Goal: Task Accomplishment & Management: Complete application form

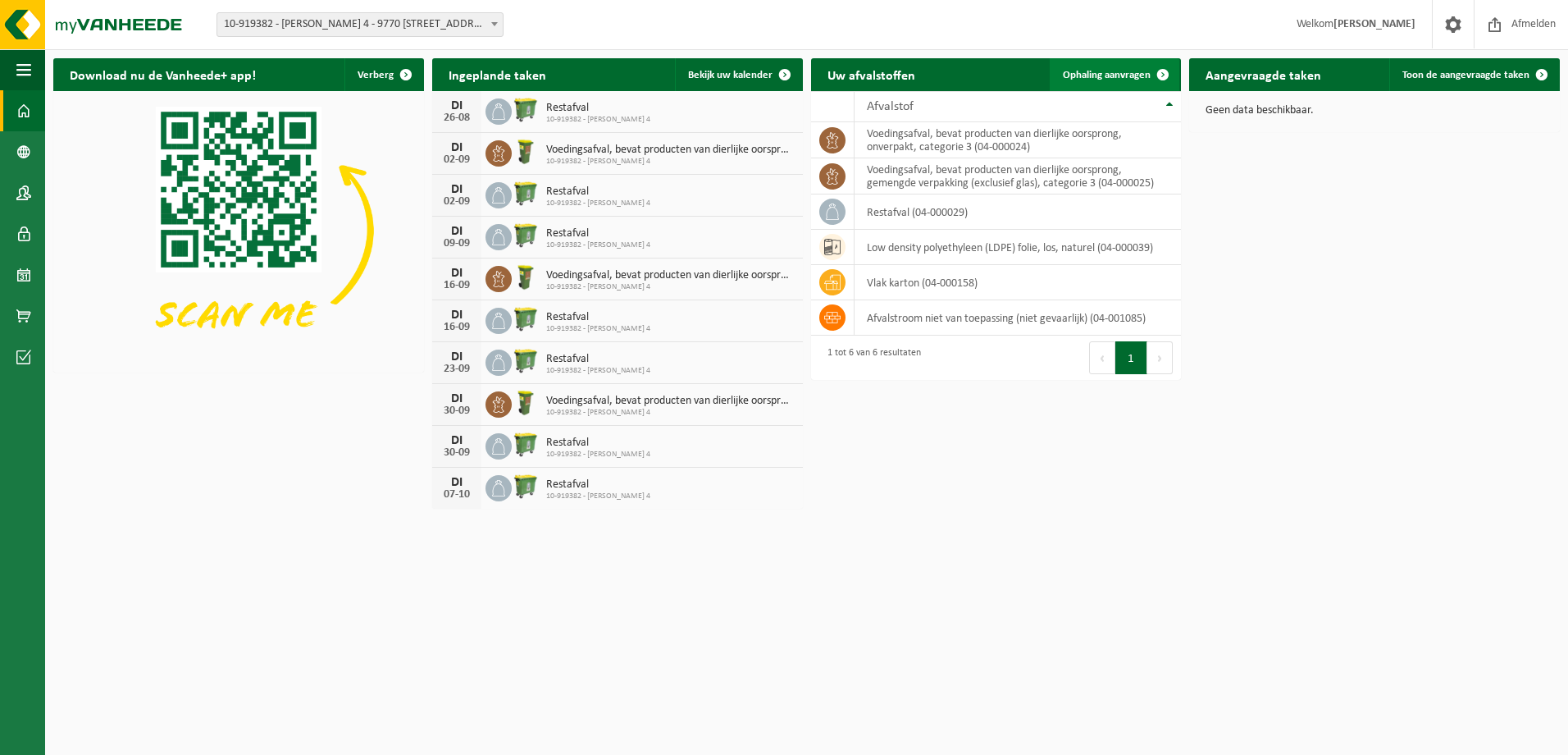
click at [1092, 71] on span "Ophaling aanvragen" at bounding box center [1107, 75] width 88 height 11
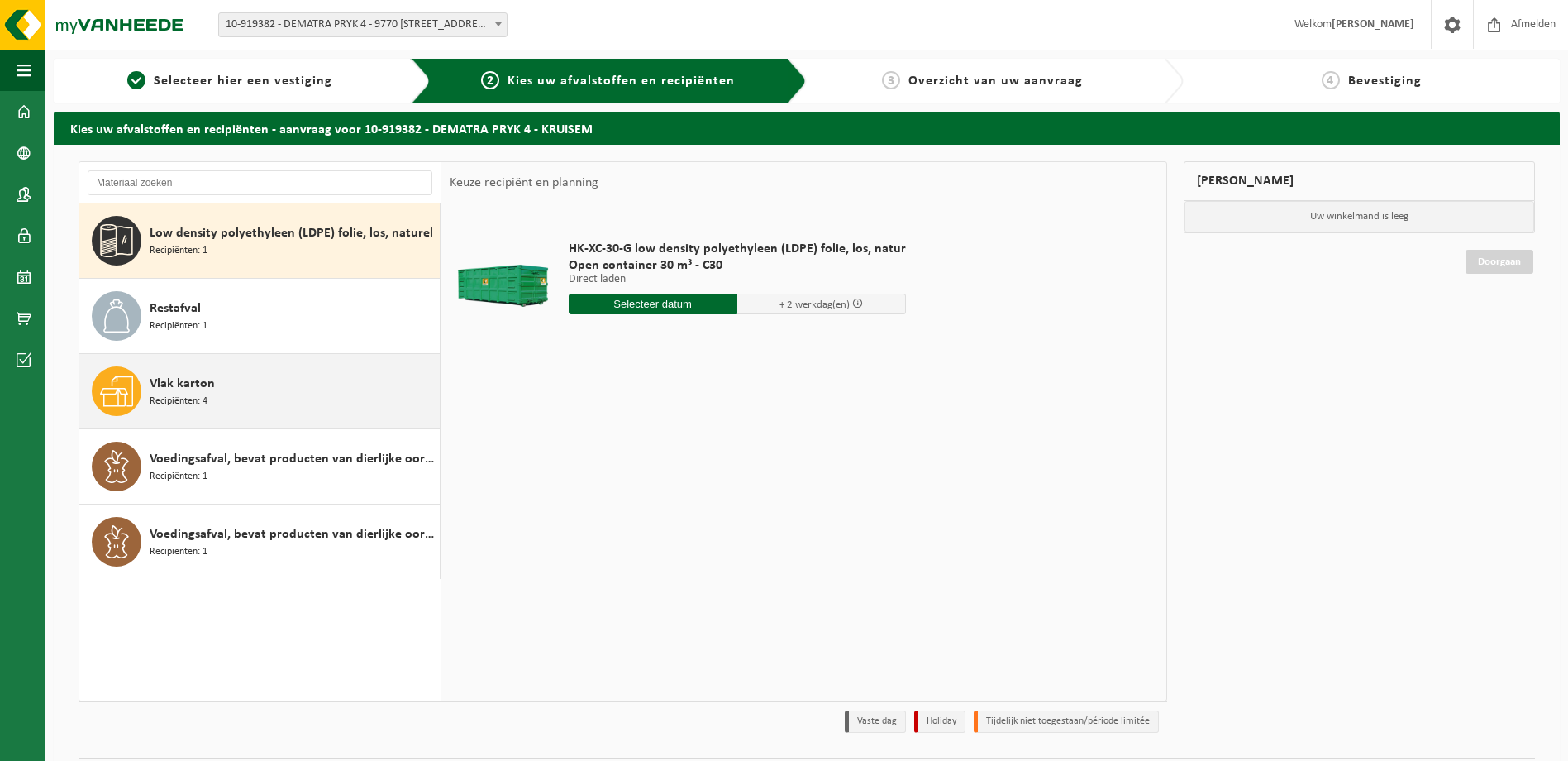
click at [200, 397] on span "Recipiënten: 4" at bounding box center [178, 401] width 58 height 15
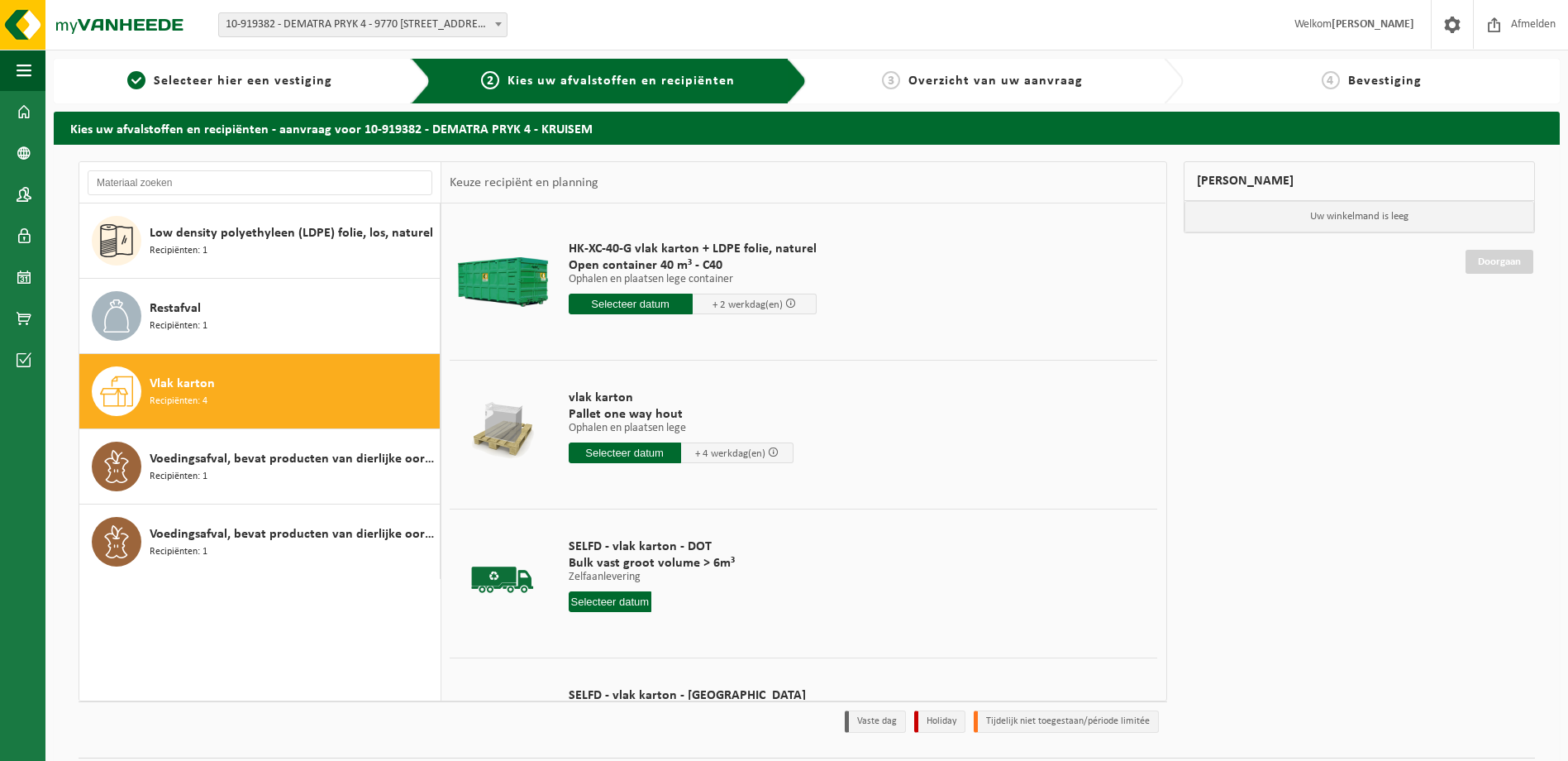
click at [621, 299] on input "text" at bounding box center [631, 304] width 124 height 20
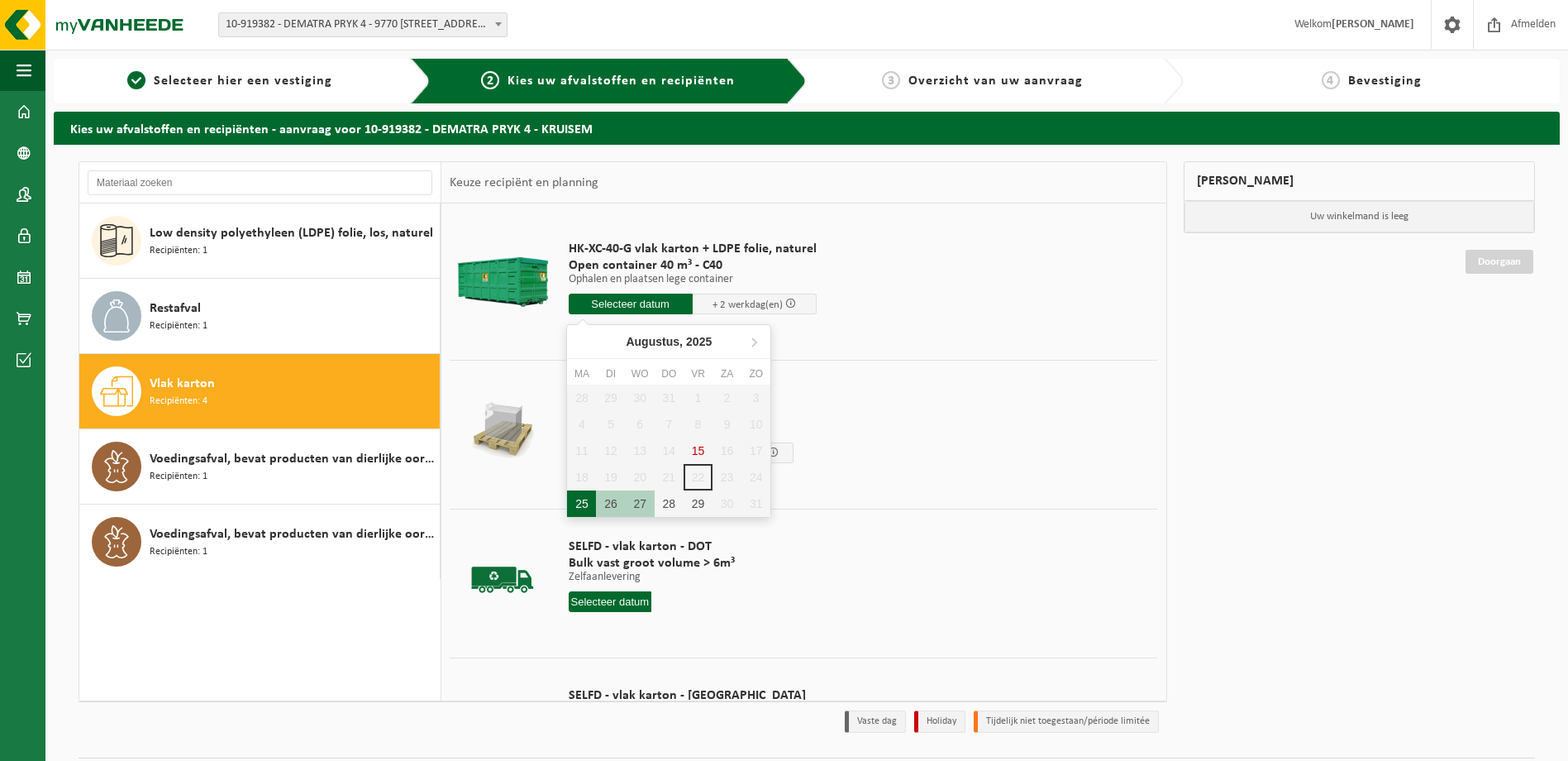
click at [577, 508] on div "25" at bounding box center [581, 503] width 29 height 26
type input "Van 2025-08-25"
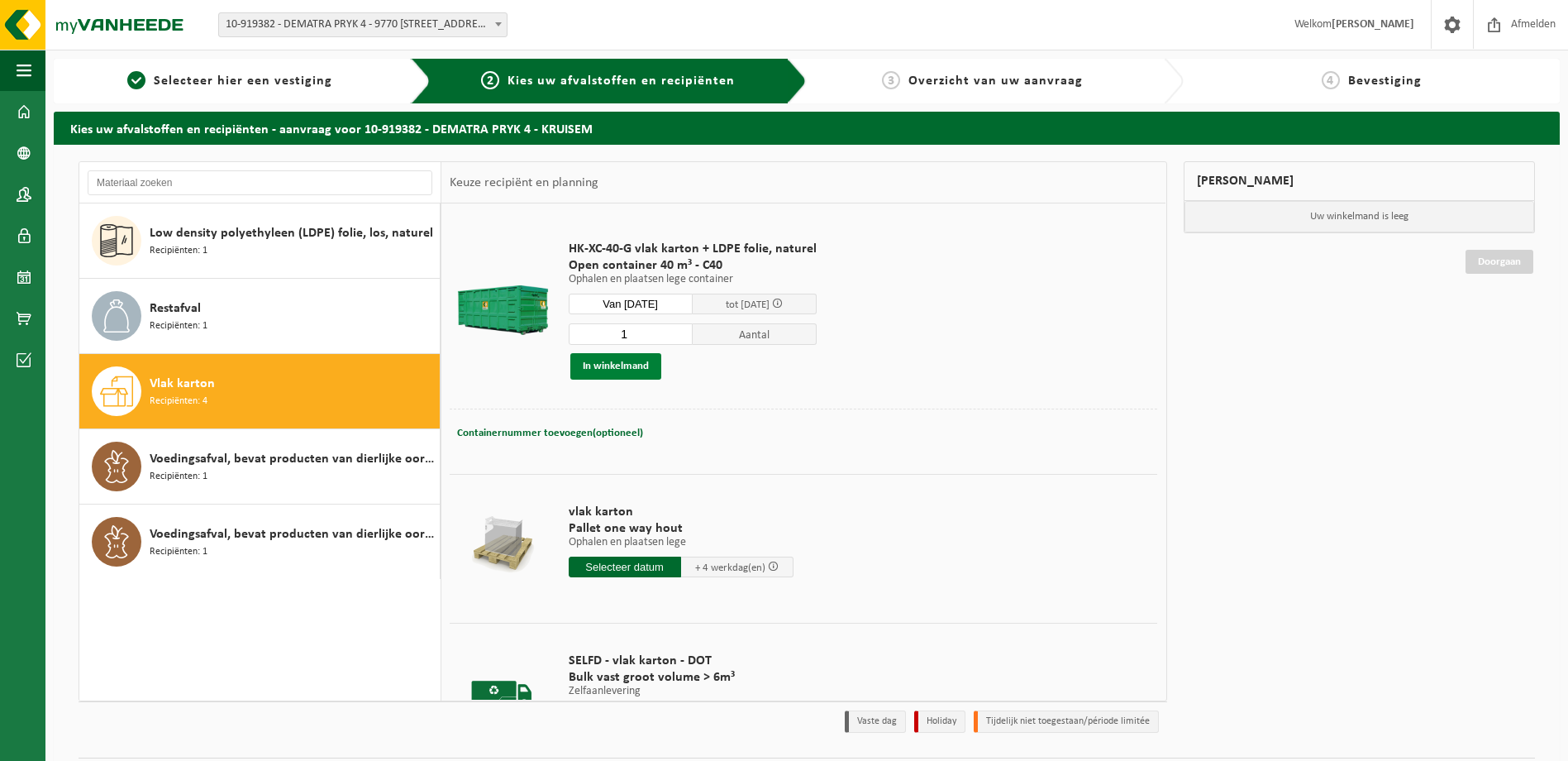
click at [605, 363] on button "In winkelmand" at bounding box center [615, 366] width 91 height 26
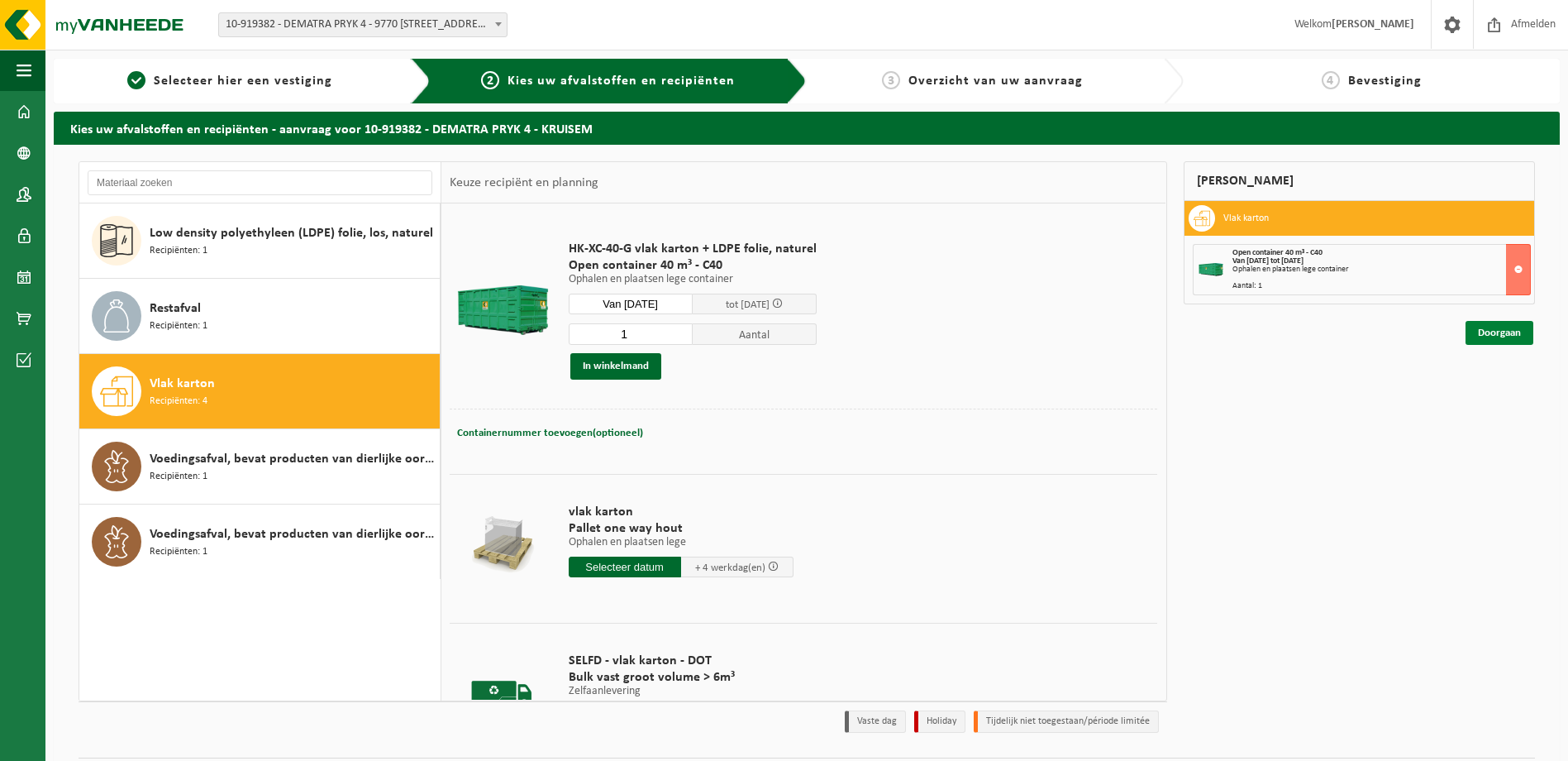
click at [1488, 338] on link "Doorgaan" at bounding box center [1499, 332] width 68 height 24
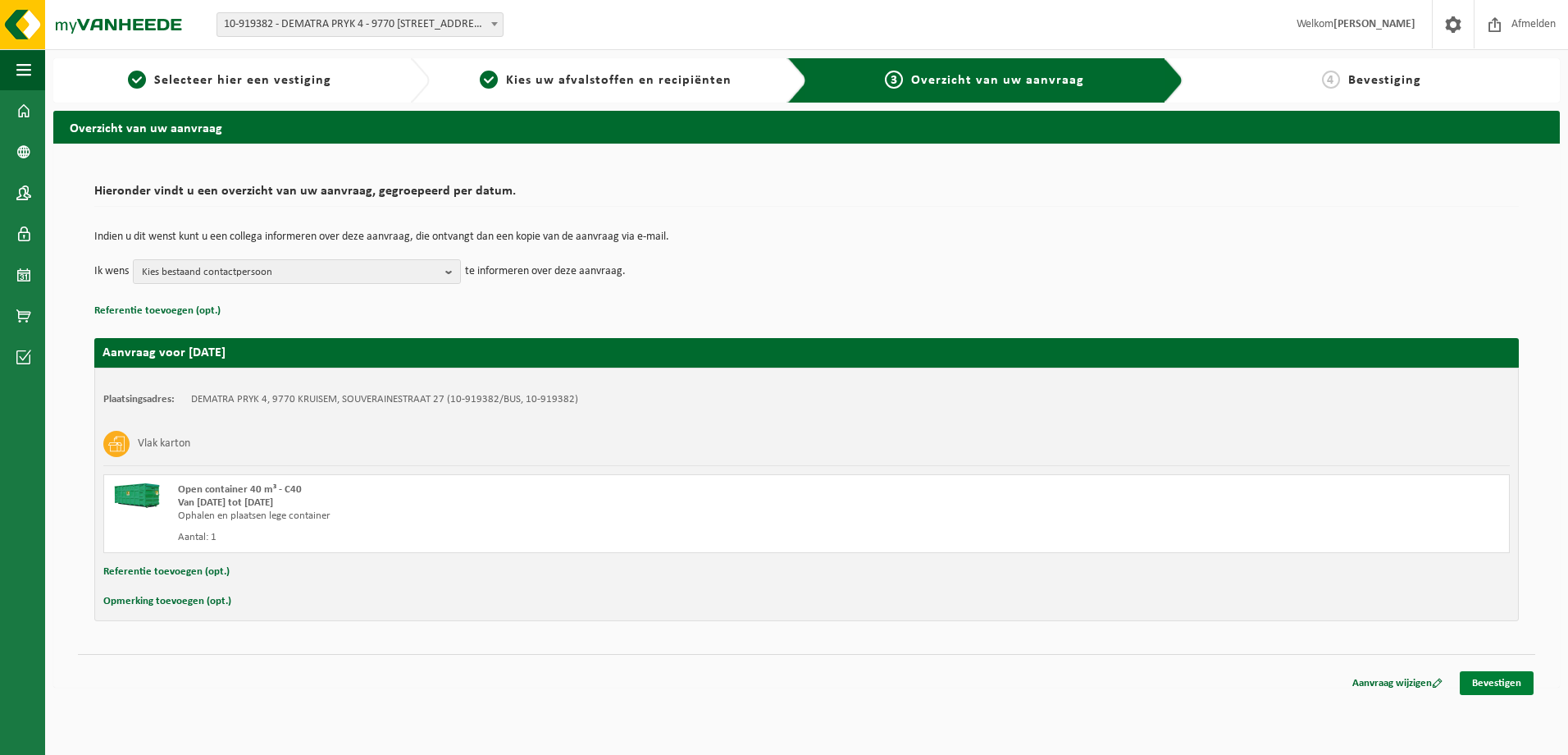
click at [1479, 677] on link "Bevestigen" at bounding box center [1497, 682] width 74 height 24
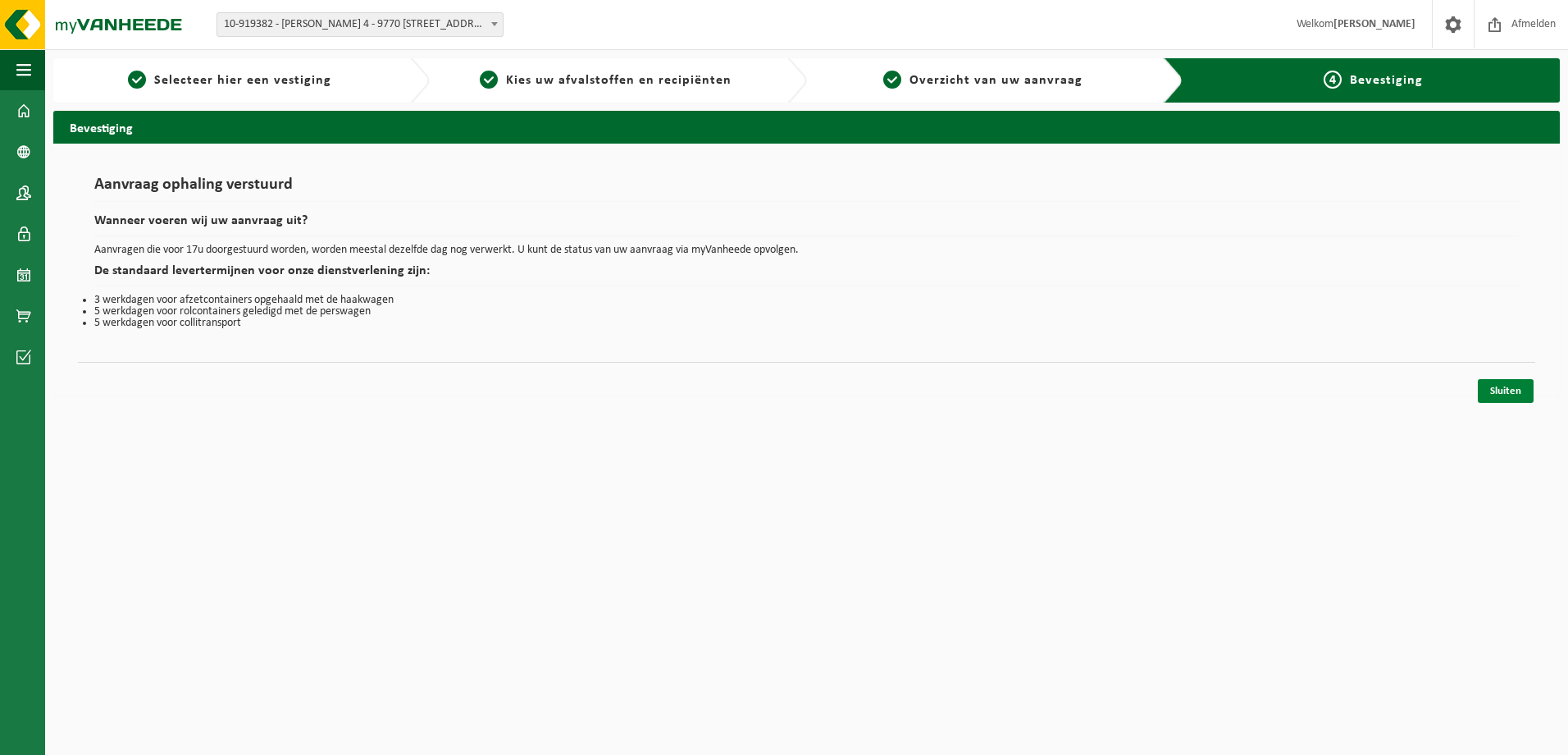
click at [1494, 386] on link "Sluiten" at bounding box center [1506, 391] width 56 height 24
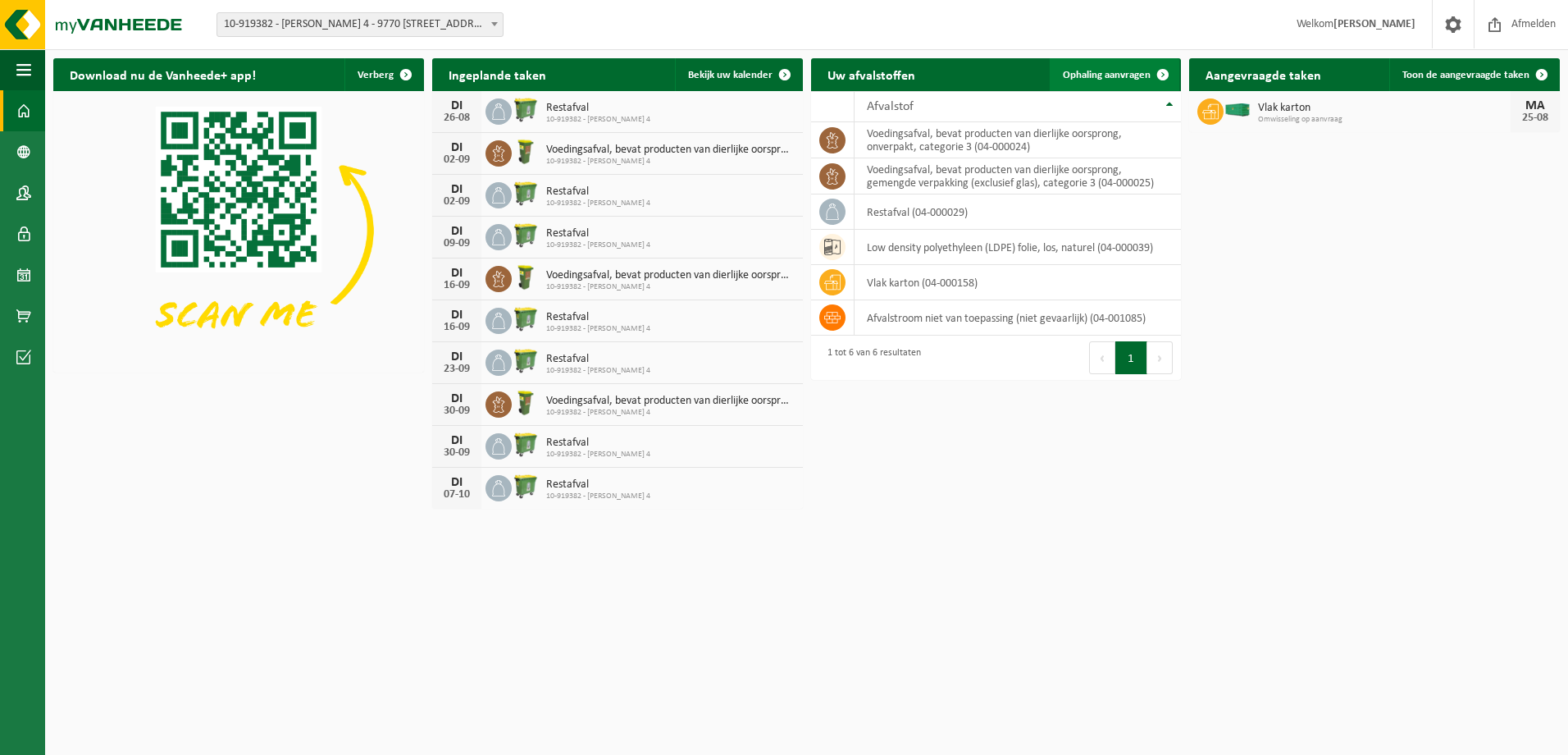
click at [1105, 78] on span "Ophaling aanvragen" at bounding box center [1107, 75] width 88 height 11
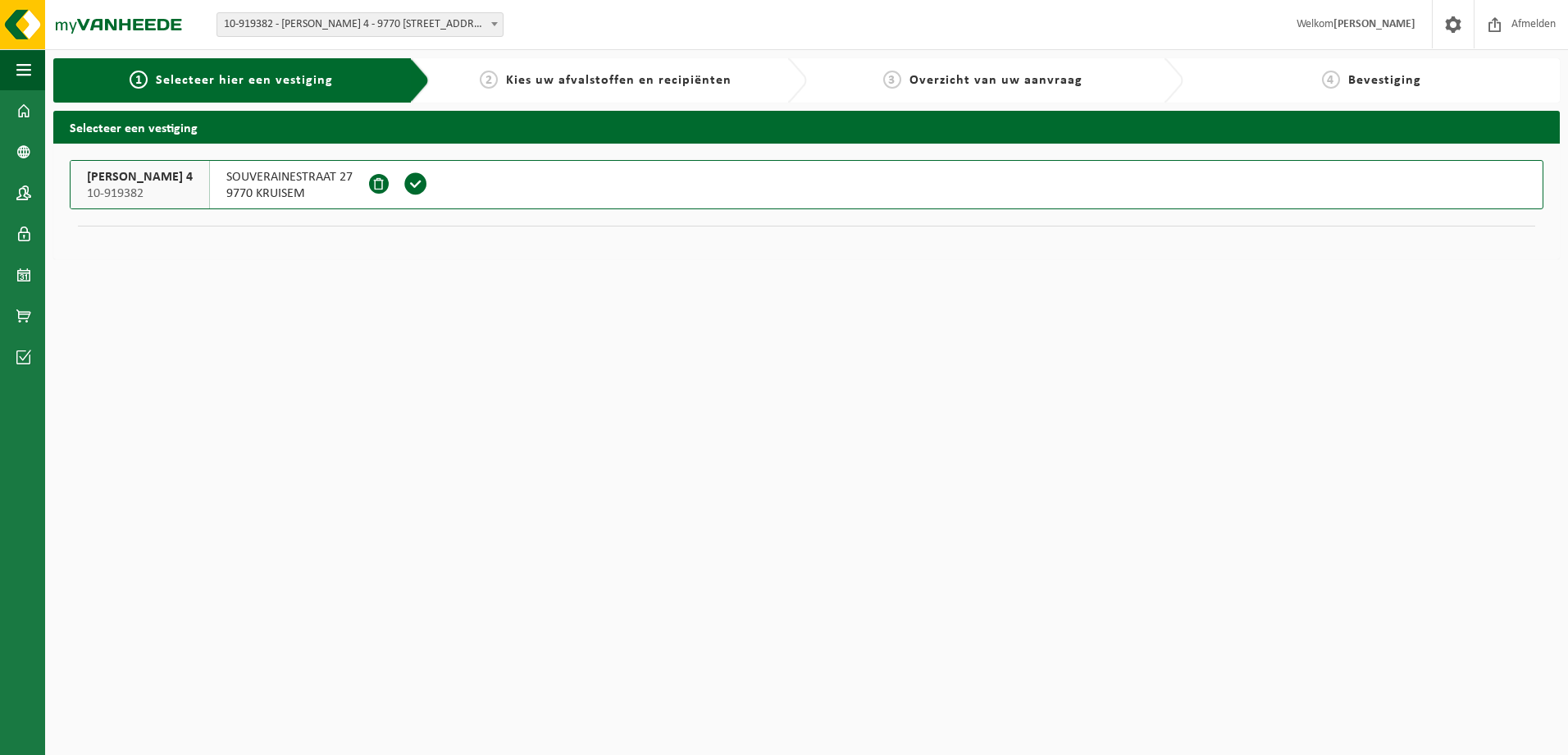
click at [411, 176] on span at bounding box center [415, 183] width 24 height 24
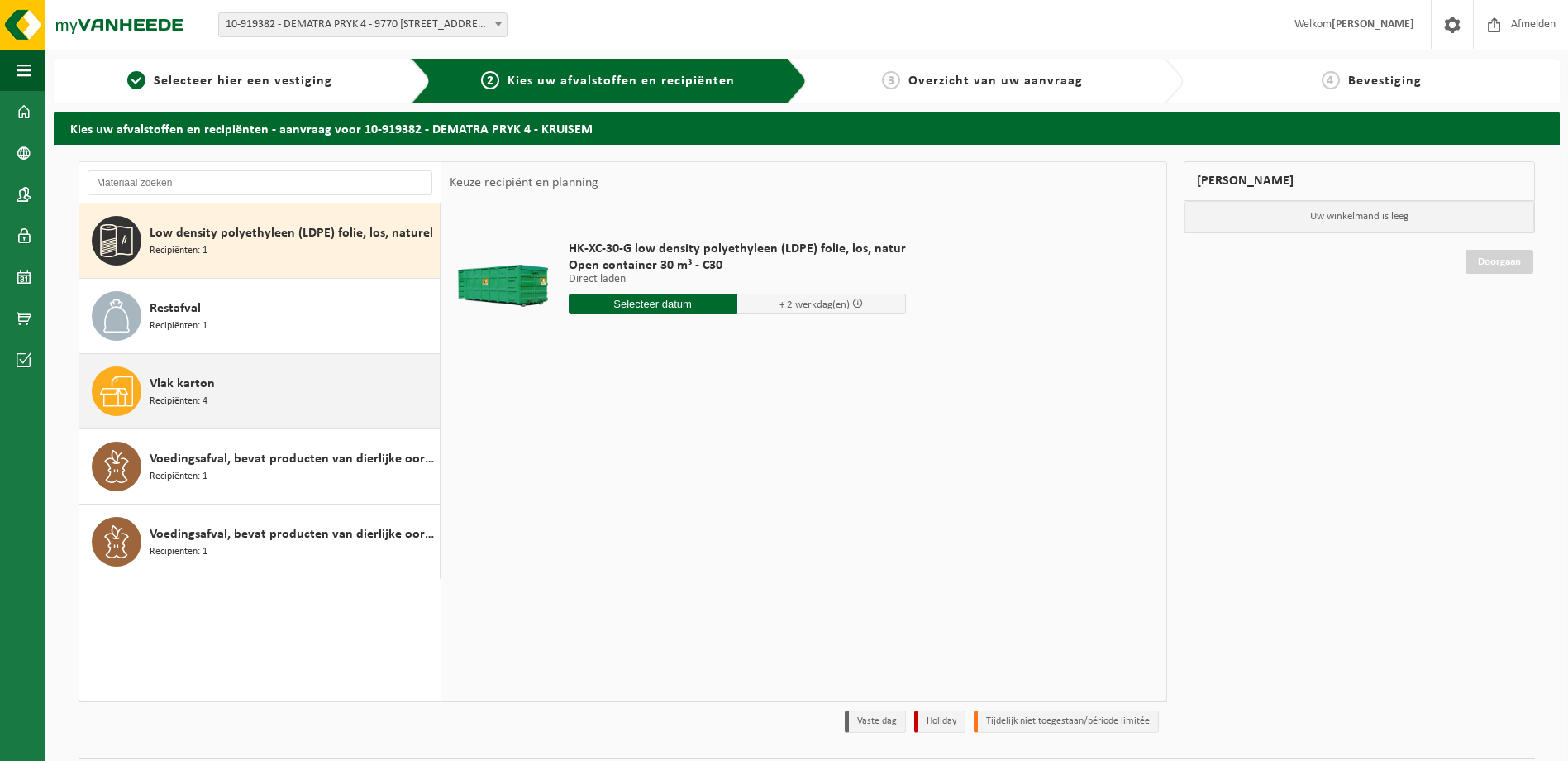
click at [273, 397] on div "Vlak karton Recipiënten: 4" at bounding box center [292, 391] width 286 height 49
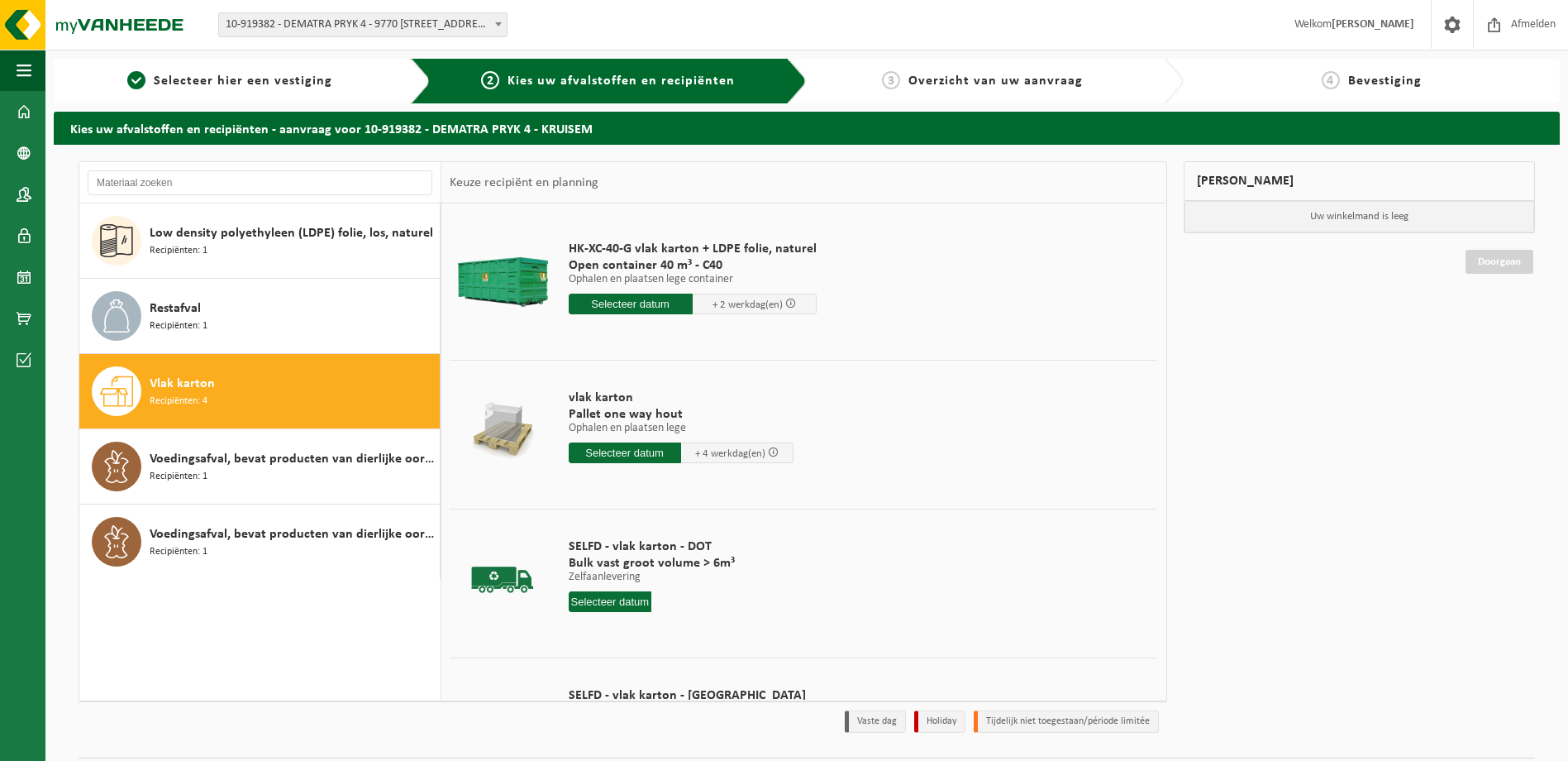
click at [616, 302] on input "text" at bounding box center [631, 304] width 124 height 20
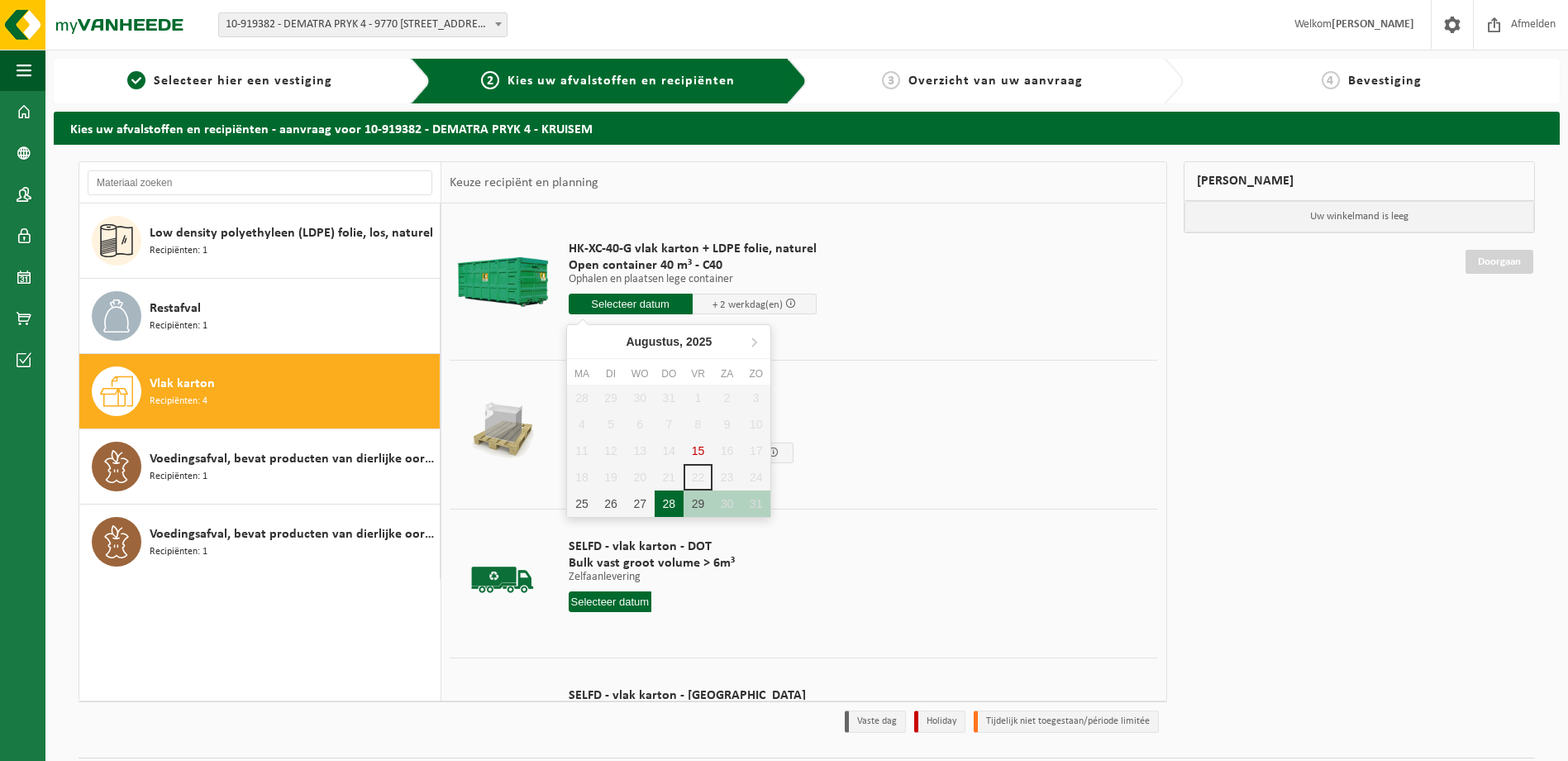
click at [659, 503] on div "28" at bounding box center [669, 503] width 29 height 26
type input "Van 2025-08-28"
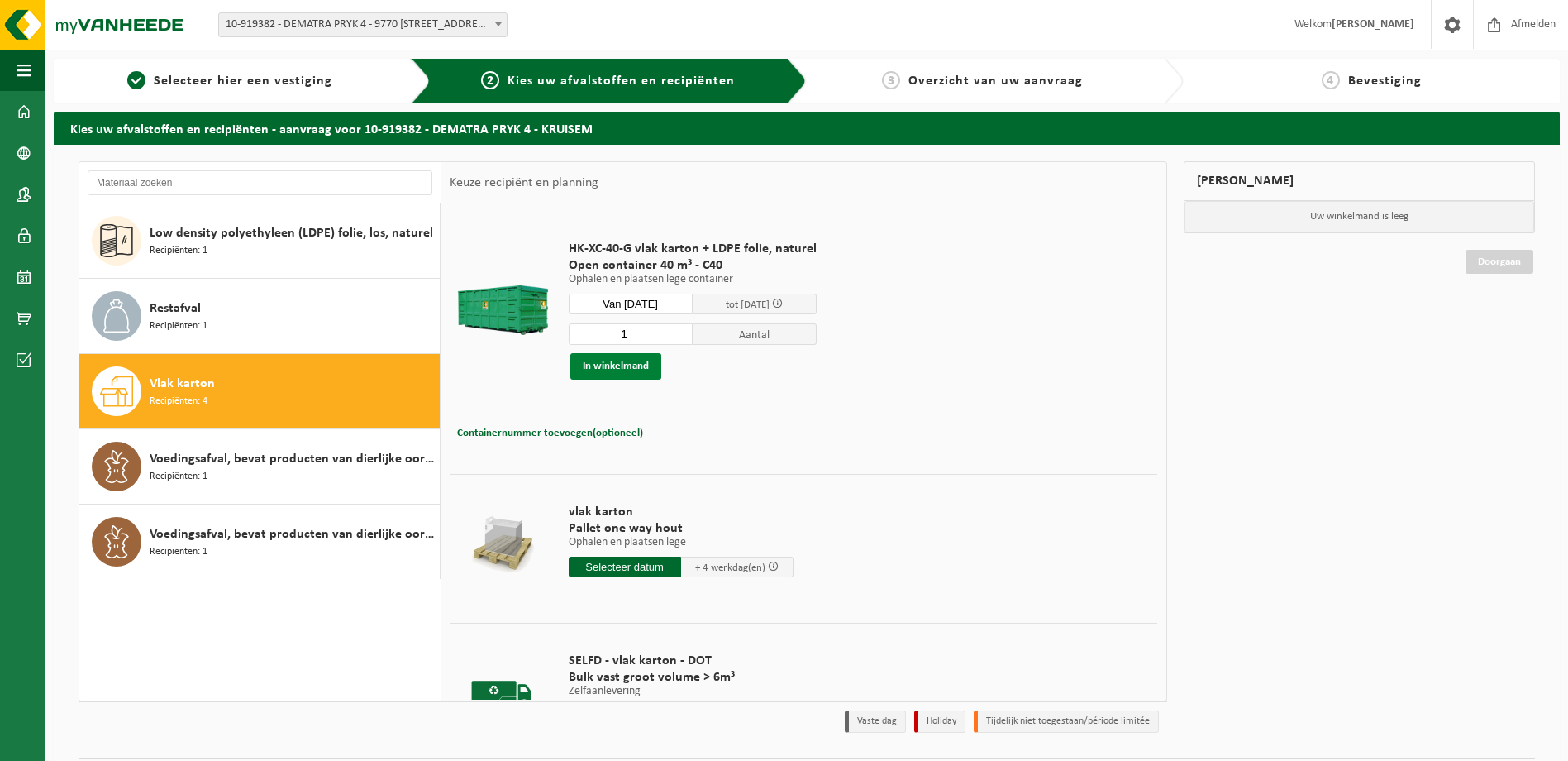
click at [632, 363] on button "In winkelmand" at bounding box center [615, 366] width 91 height 26
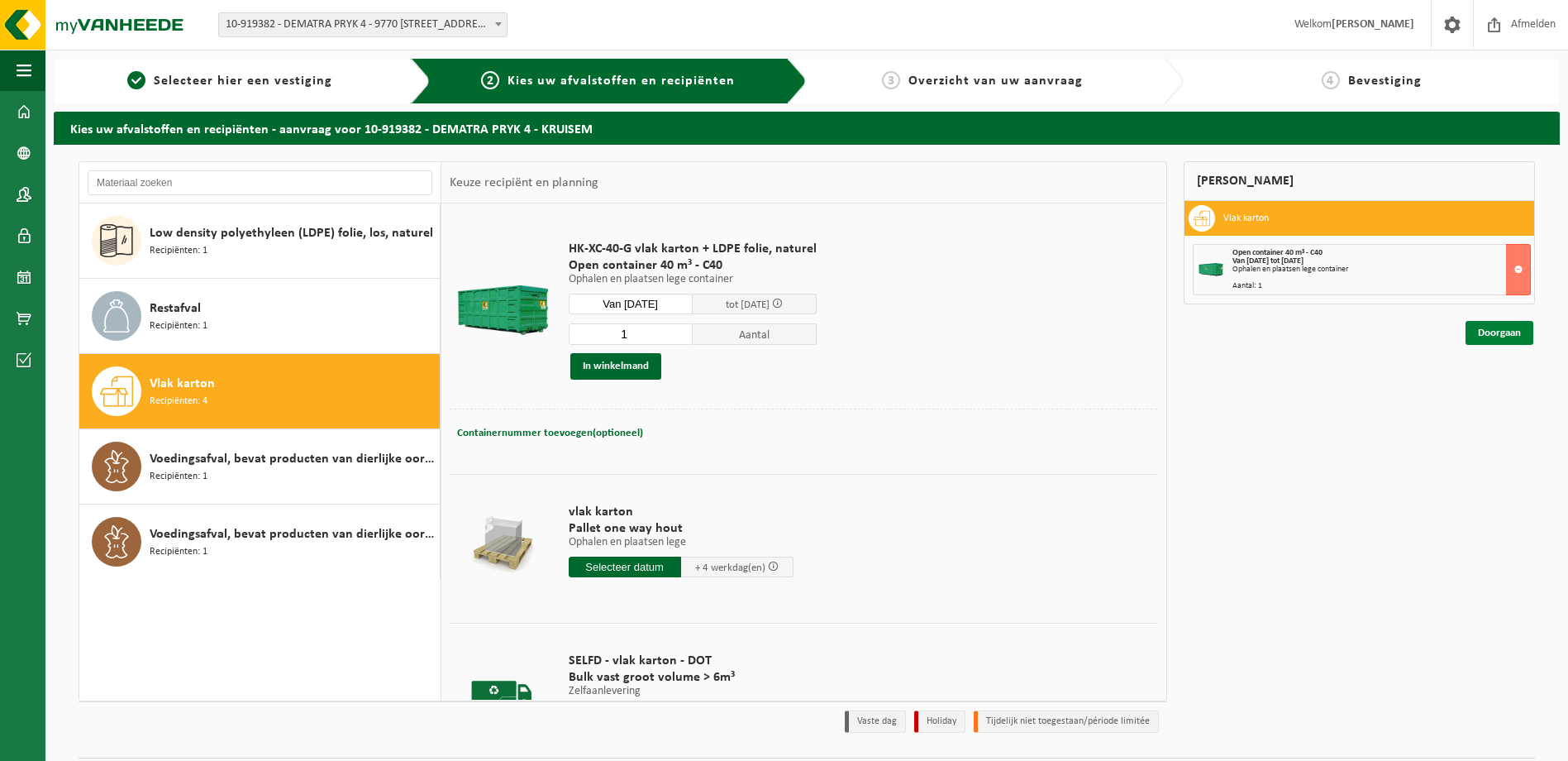
click at [1505, 335] on link "Doorgaan" at bounding box center [1499, 332] width 68 height 24
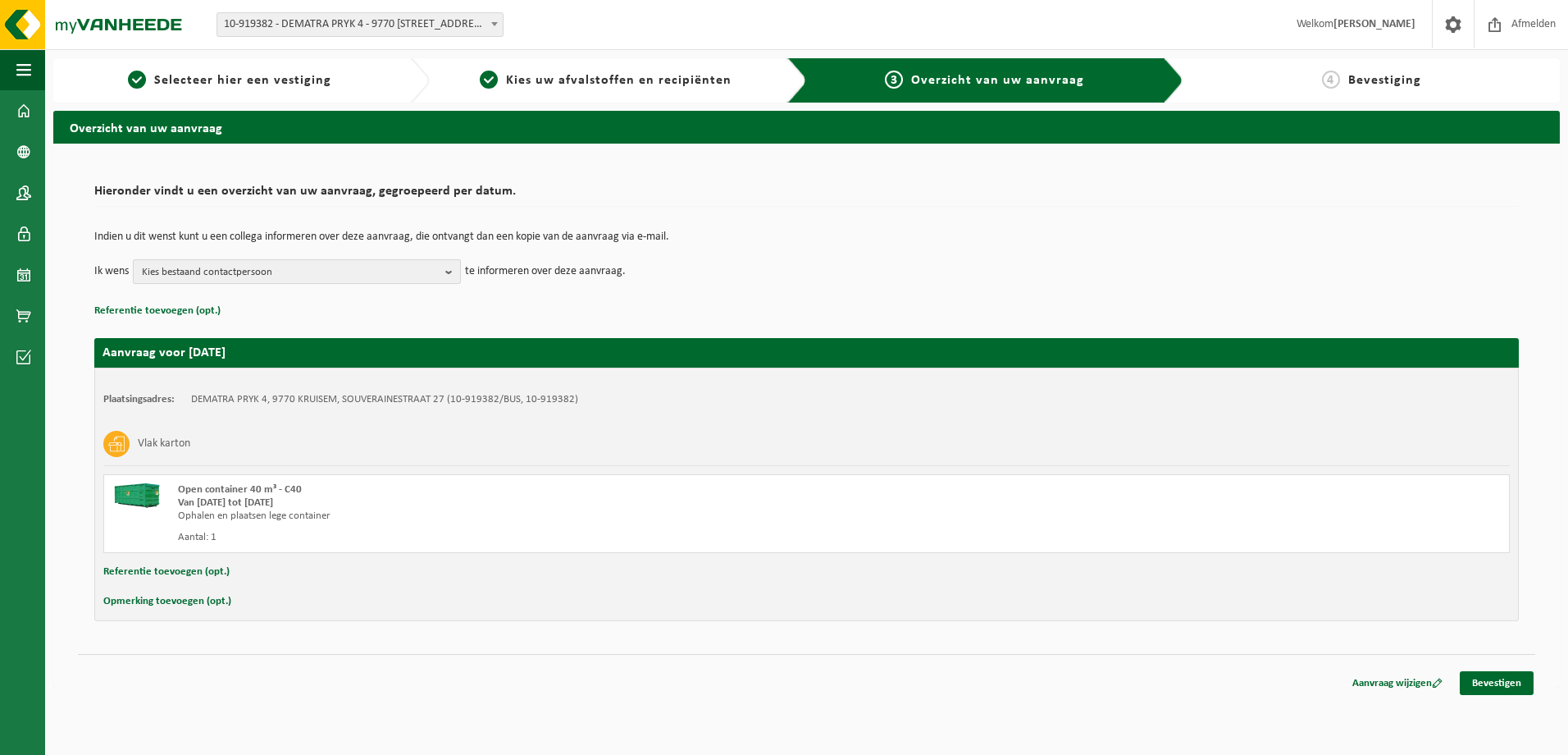
click at [450, 265] on b "button" at bounding box center [453, 271] width 15 height 23
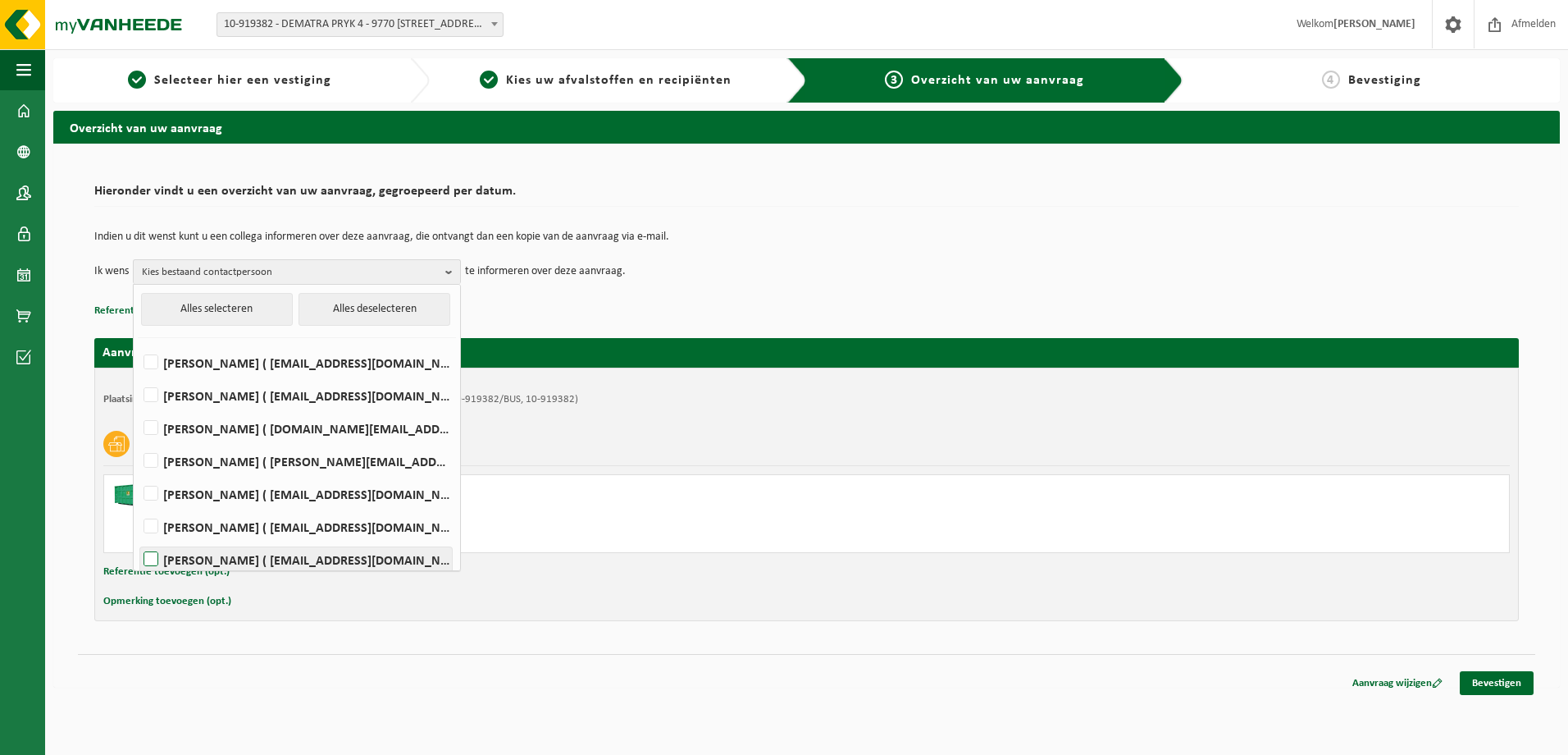
click at [242, 553] on label "Niels Mannens ( niels.m@dematra.be )" at bounding box center [296, 559] width 312 height 24
click at [137, 539] on input "Niels Mannens ( niels.m@dematra.be )" at bounding box center [137, 538] width 1 height 1
checkbox input "true"
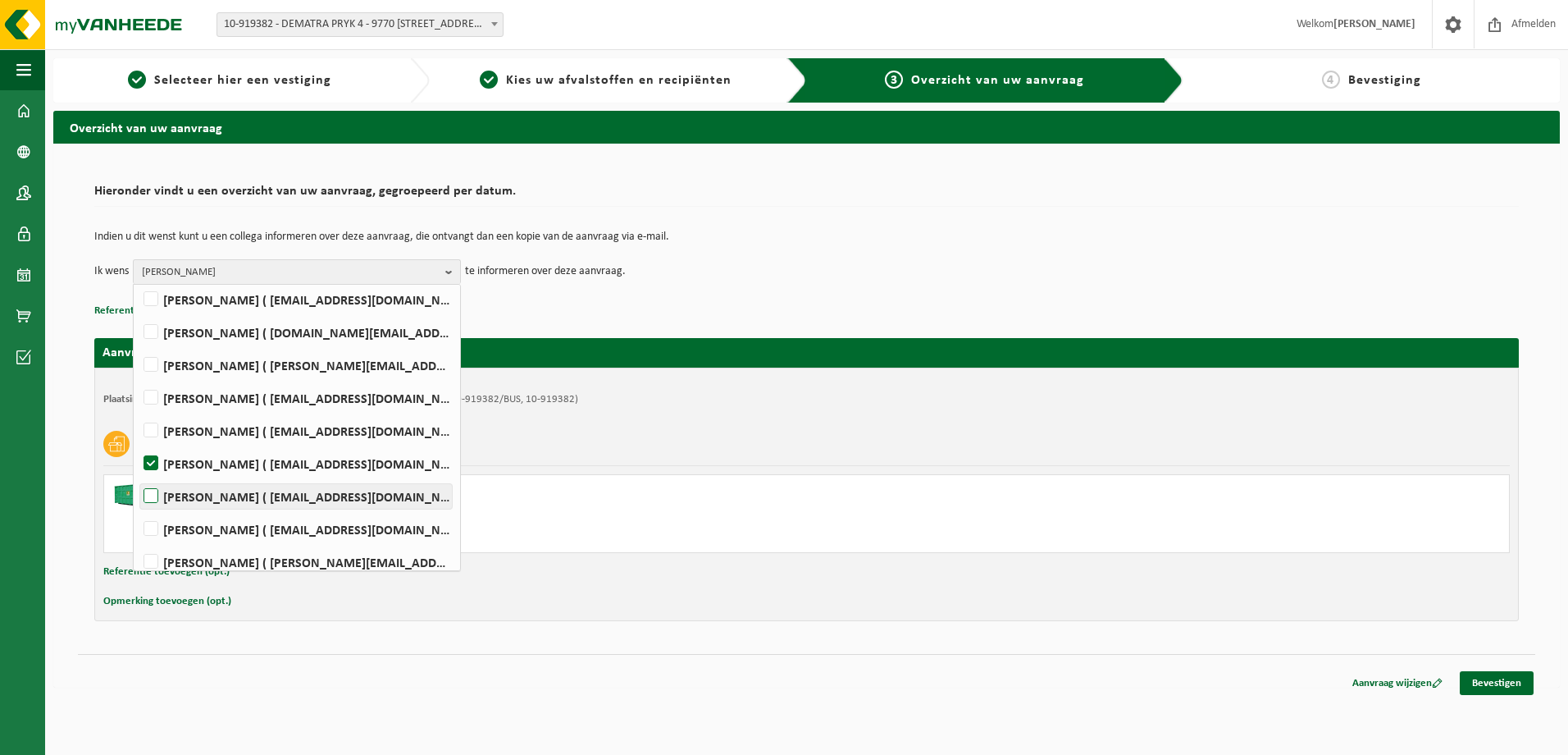
scroll to position [107, 0]
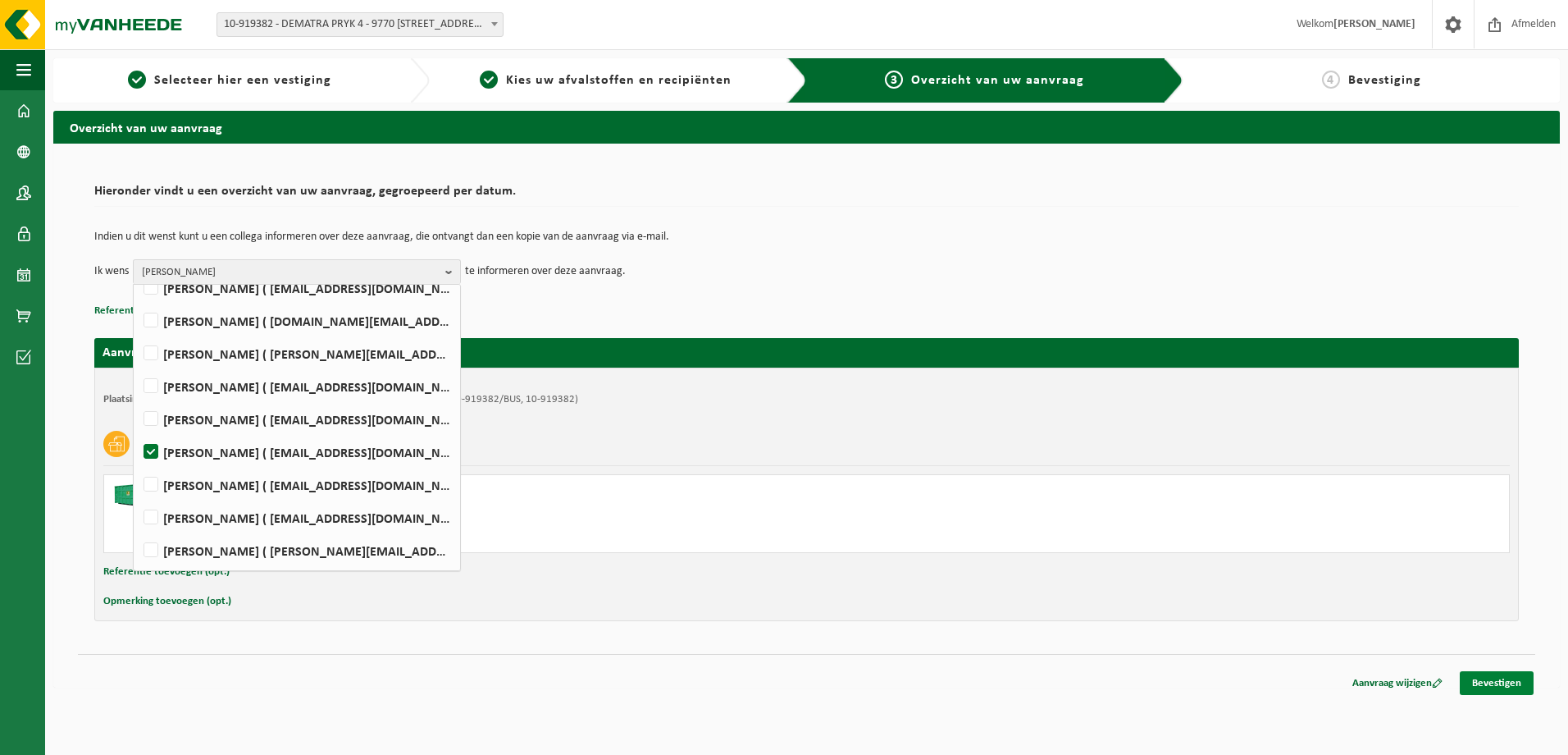
click at [1490, 677] on link "Bevestigen" at bounding box center [1497, 682] width 74 height 24
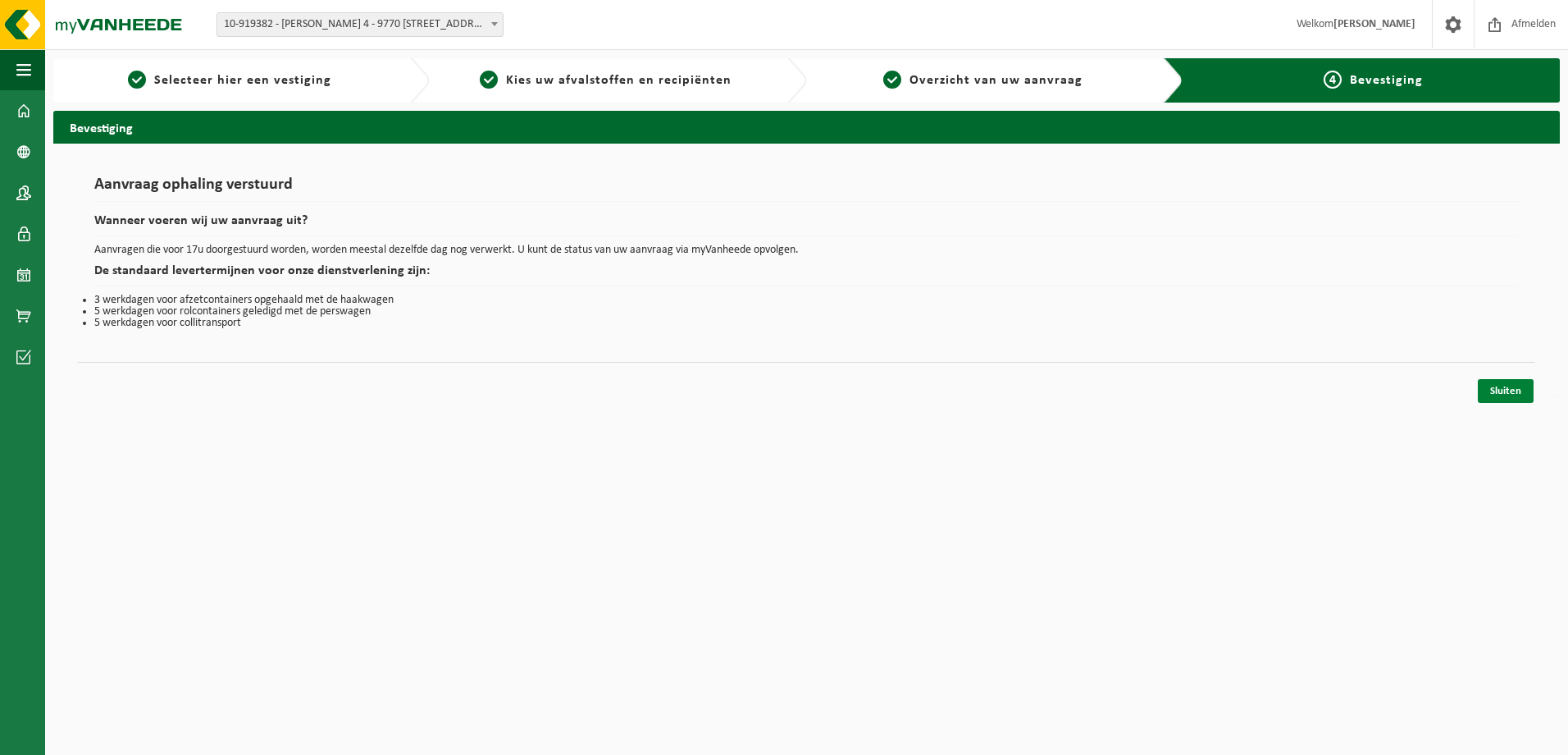
click at [1511, 391] on link "Sluiten" at bounding box center [1506, 391] width 56 height 24
